Goal: Task Accomplishment & Management: Complete application form

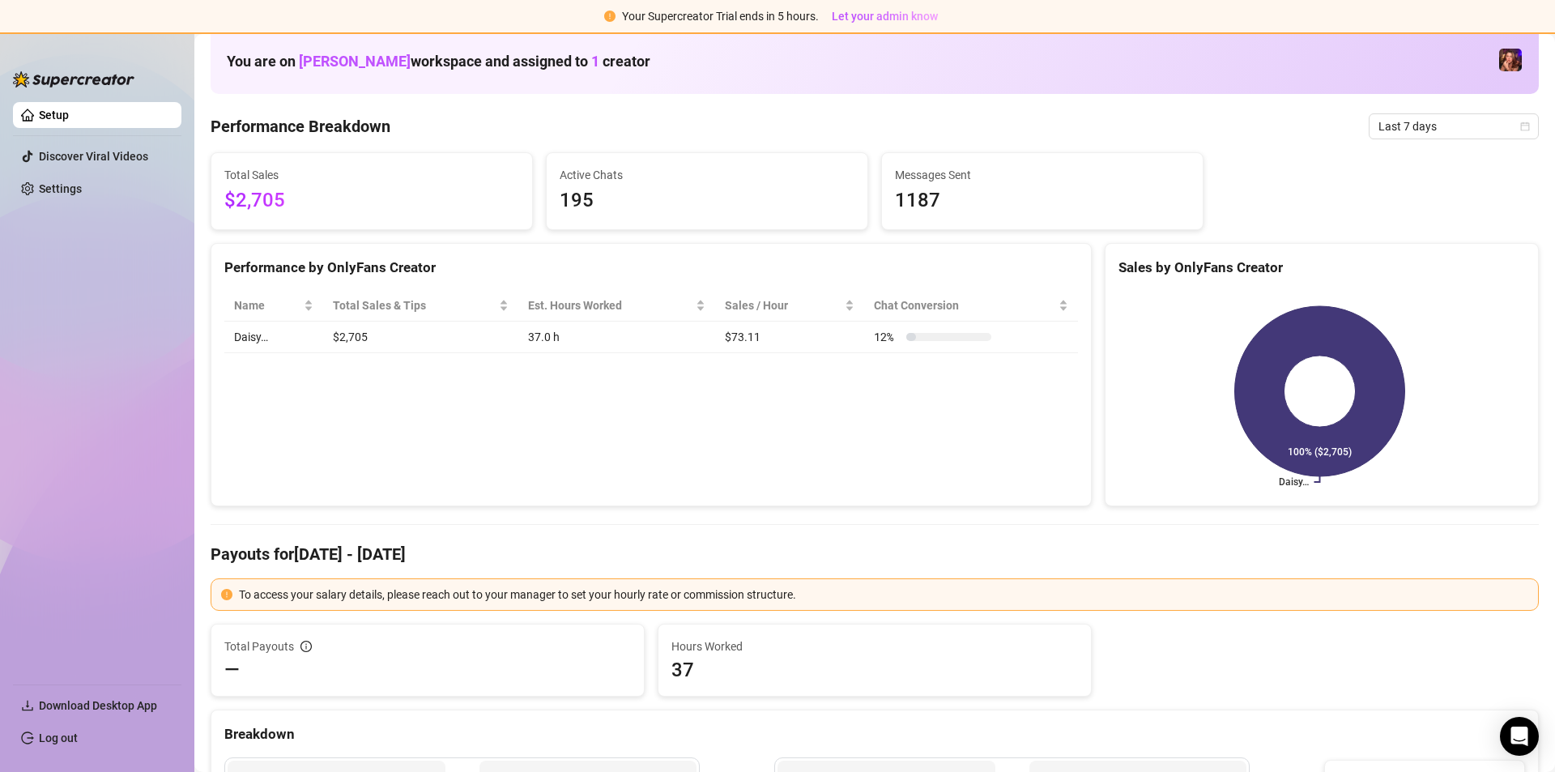
scroll to position [405, 0]
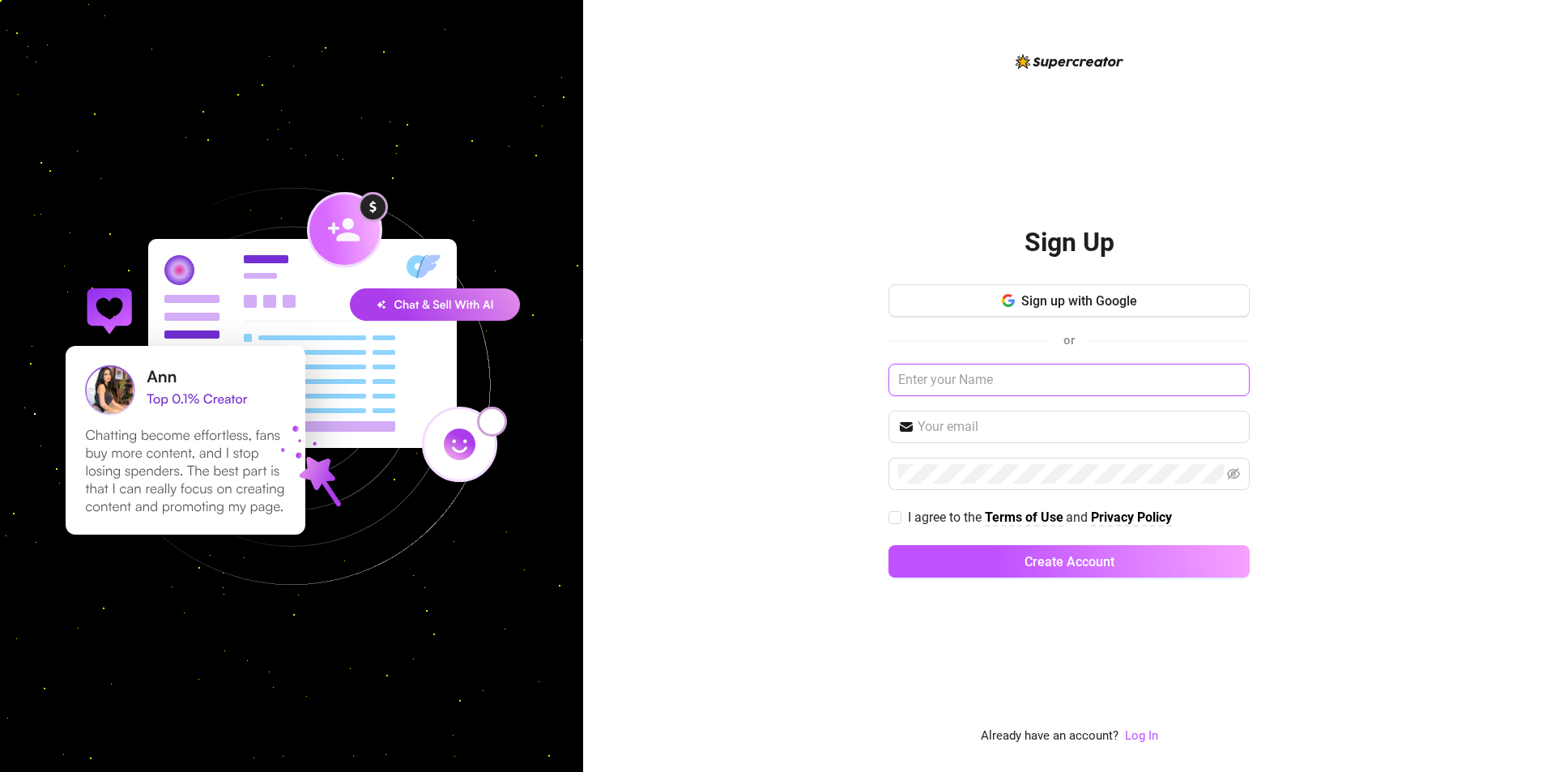
click at [992, 382] on input "text" at bounding box center [1068, 380] width 361 height 32
click at [1029, 428] on input "text" at bounding box center [1078, 426] width 322 height 19
paste input "[EMAIL_ADDRESS][DOMAIN_NAME]"
type input "[EMAIL_ADDRESS][DOMAIN_NAME]"
click at [1037, 387] on input "text" at bounding box center [1068, 380] width 361 height 32
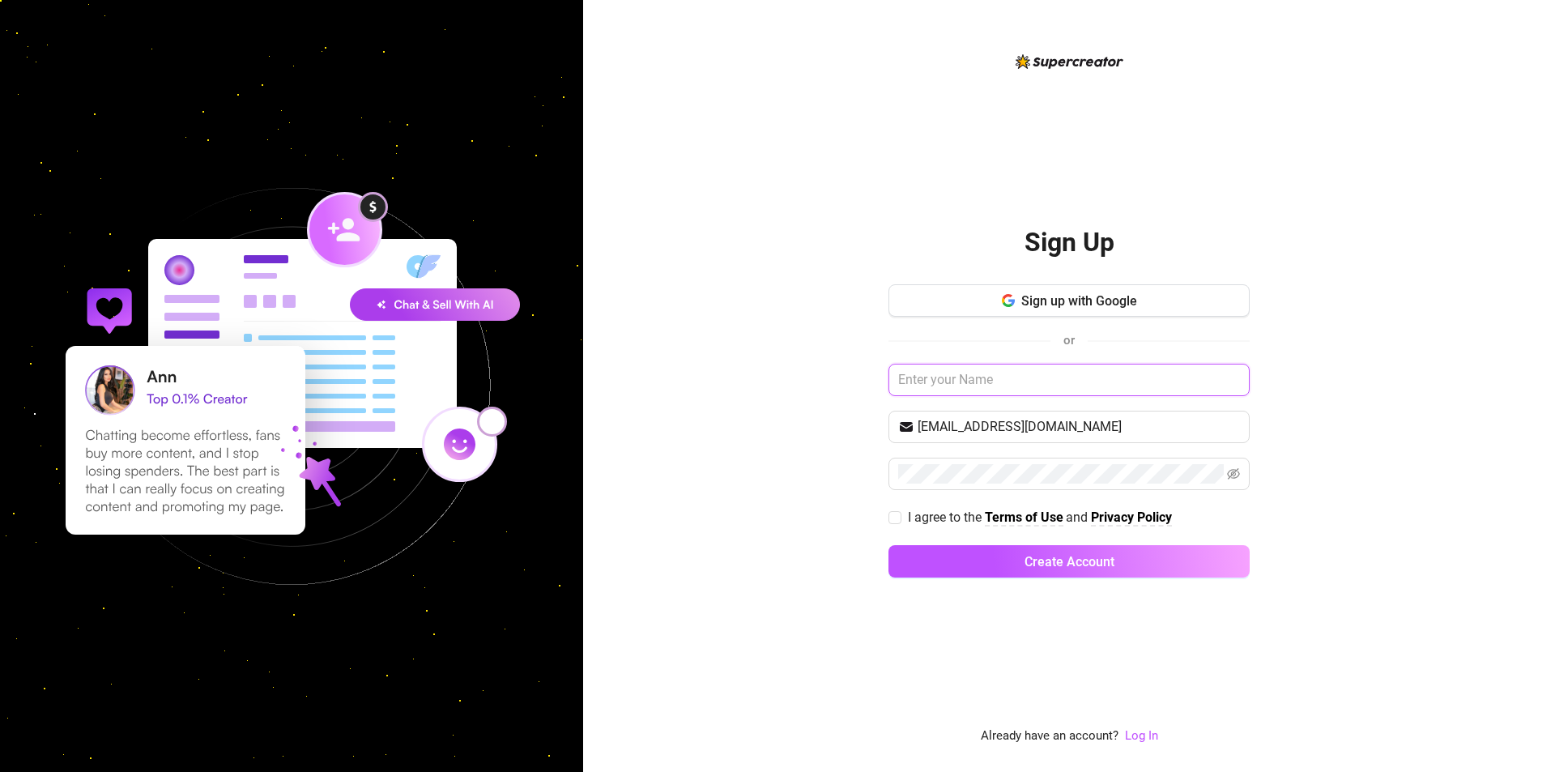
type input "[PERSON_NAME]"
click at [894, 511] on input "I agree to the Terms of Use and Privacy Policy" at bounding box center [893, 516] width 11 height 11
checkbox input "true"
click at [982, 568] on button "Create Account" at bounding box center [1068, 561] width 361 height 32
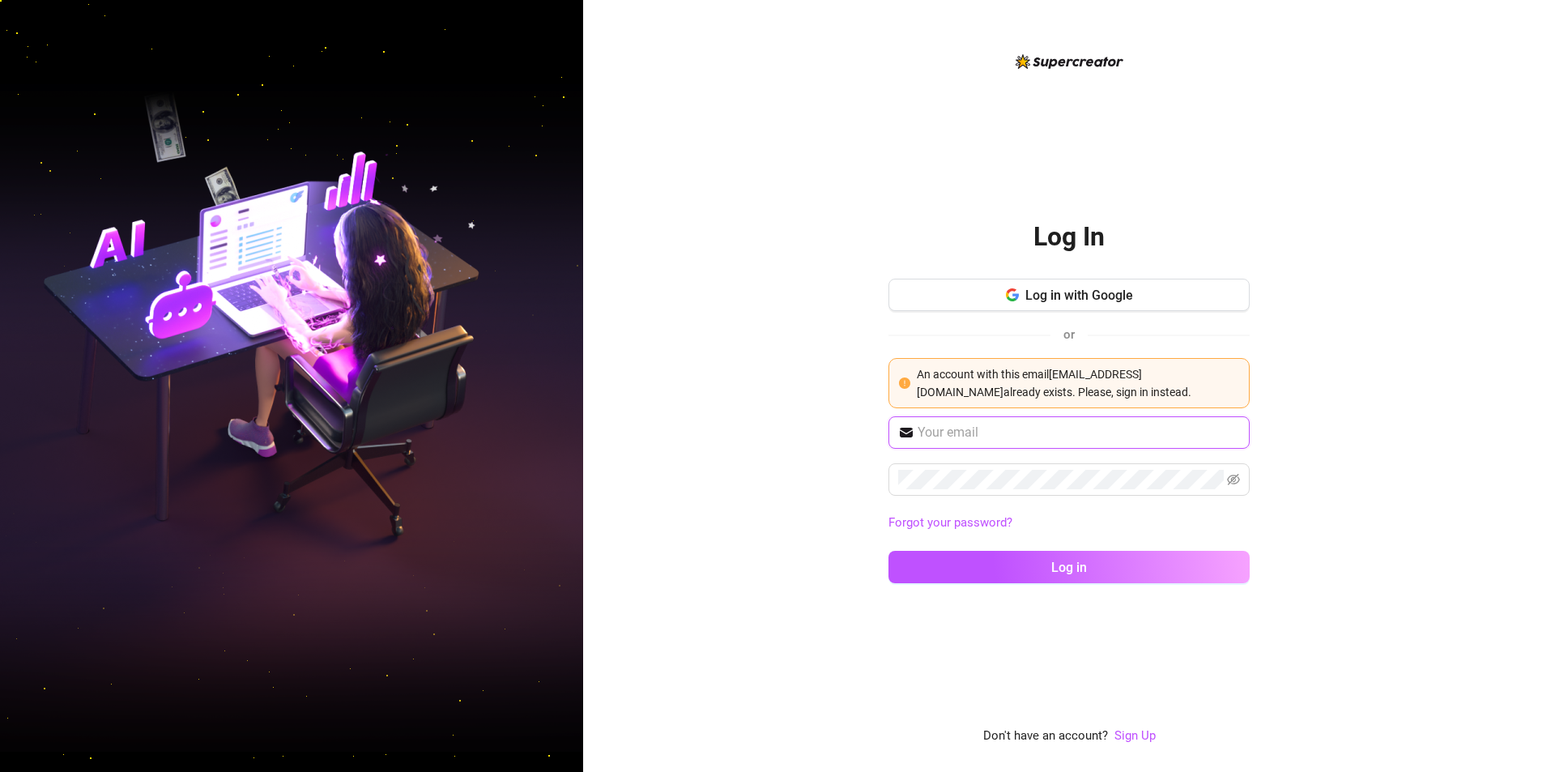
click at [1008, 440] on input "text" at bounding box center [1078, 432] width 322 height 19
type input "[EMAIL_ADDRESS][DOMAIN_NAME]"
click at [1243, 475] on span at bounding box center [1068, 479] width 361 height 32
click at [1227, 486] on span at bounding box center [1068, 479] width 361 height 32
click at [1232, 485] on icon "eye-invisible" at bounding box center [1233, 479] width 13 height 13
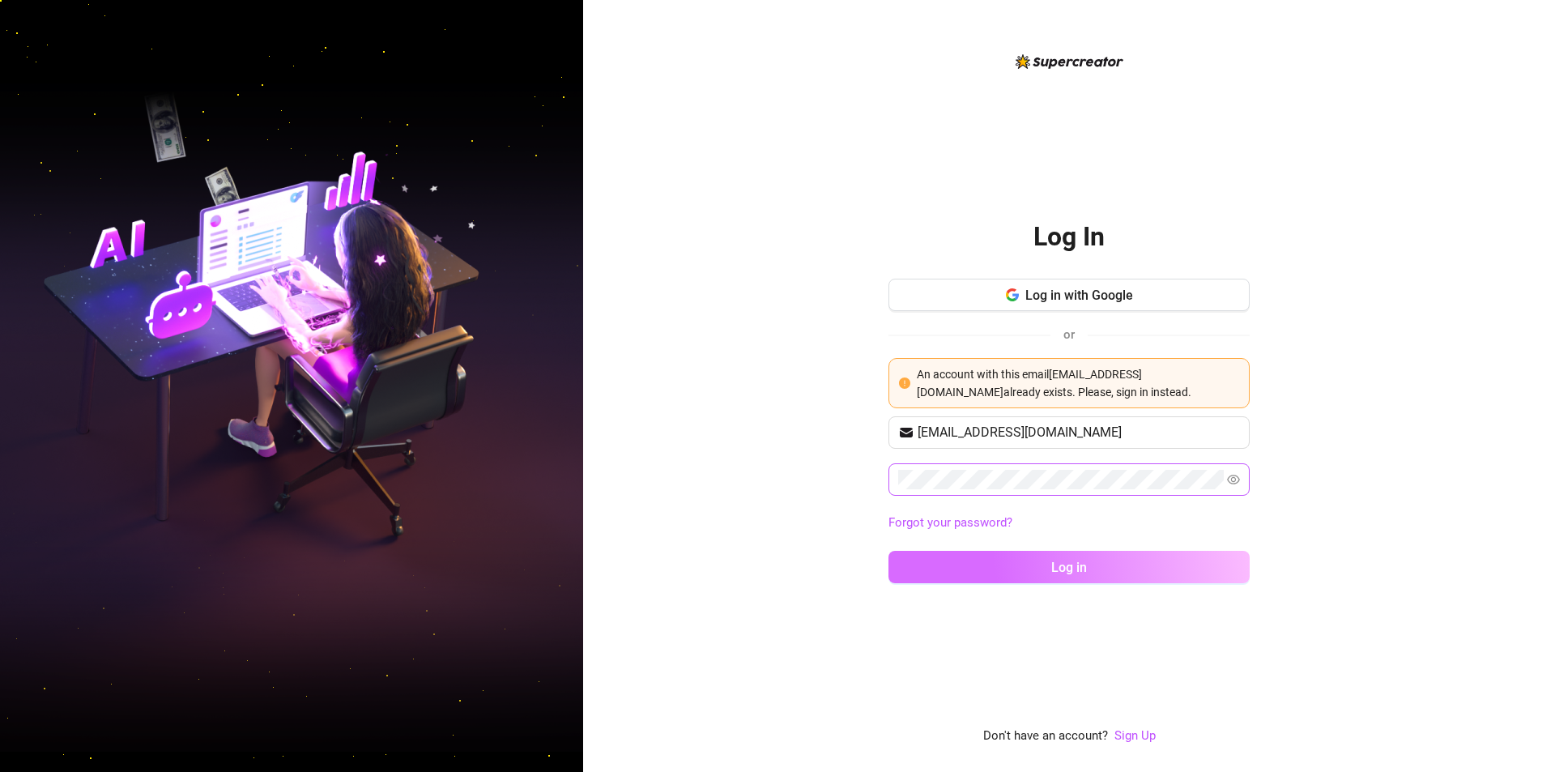
click at [1128, 554] on button "Log in" at bounding box center [1068, 567] width 361 height 32
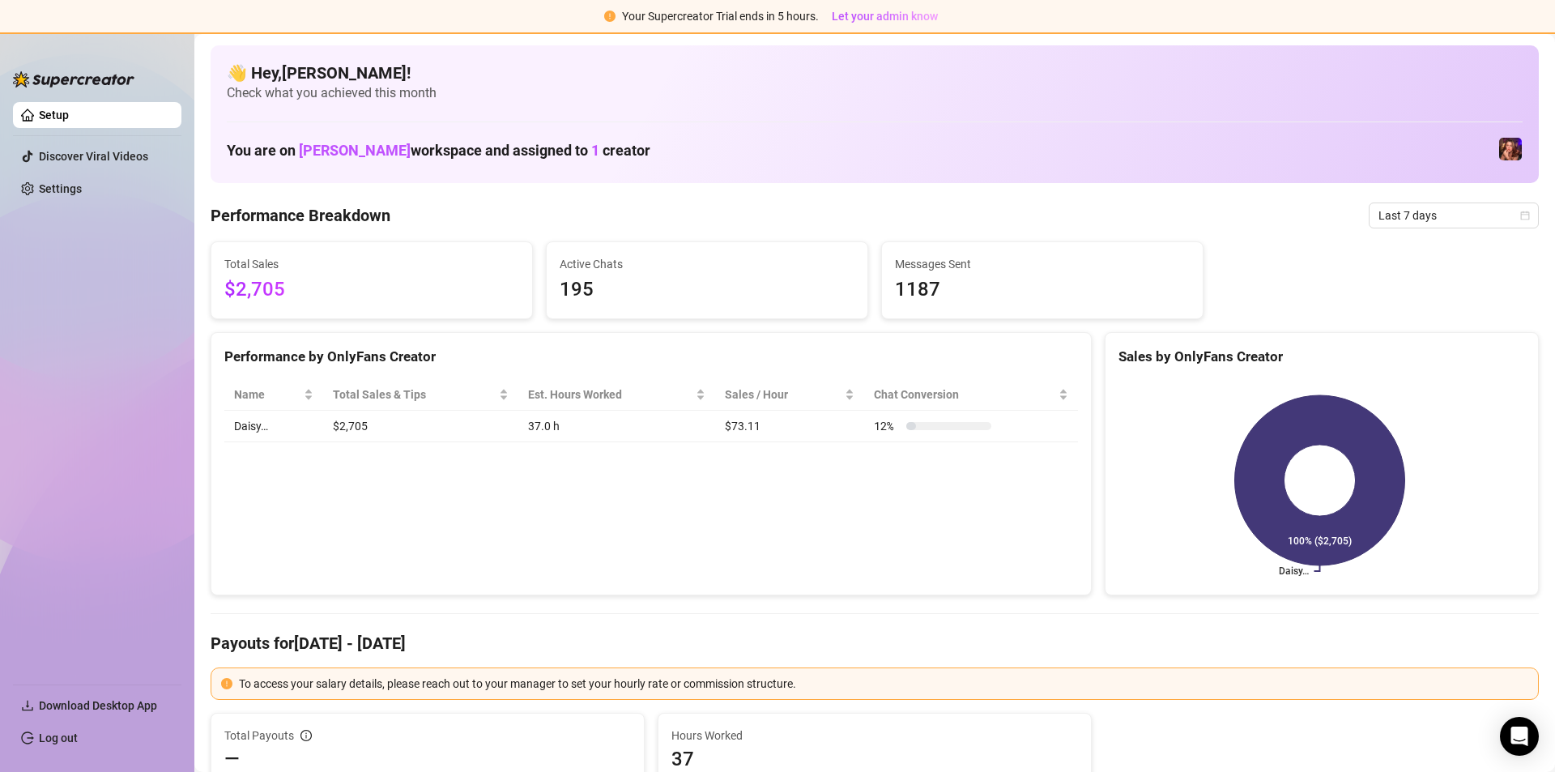
click at [1499, 160] on img at bounding box center [1510, 149] width 23 height 23
click at [1499, 153] on img at bounding box center [1510, 149] width 23 height 23
